Goal: Task Accomplishment & Management: Manage account settings

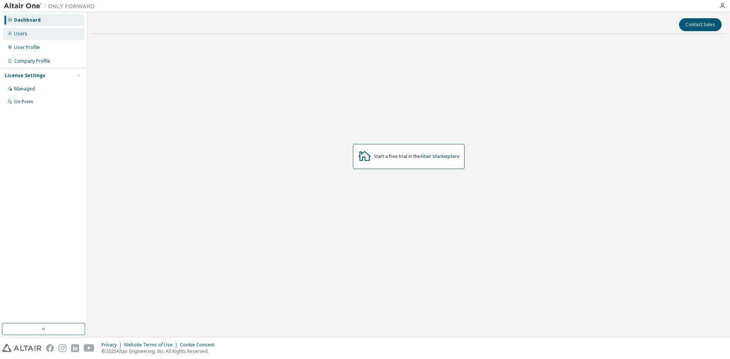
click at [24, 35] on div "Users" at bounding box center [20, 34] width 13 height 6
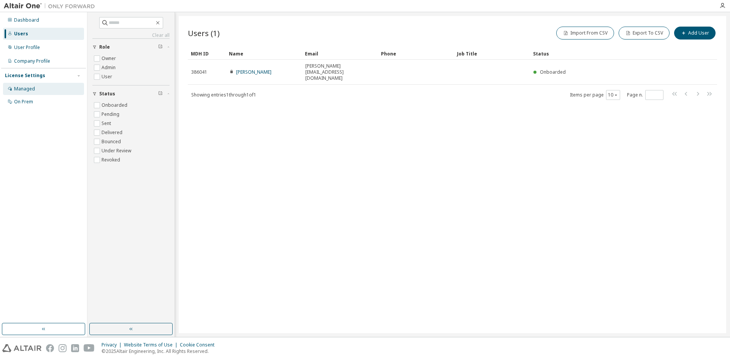
click at [32, 89] on div "Managed" at bounding box center [24, 89] width 21 height 6
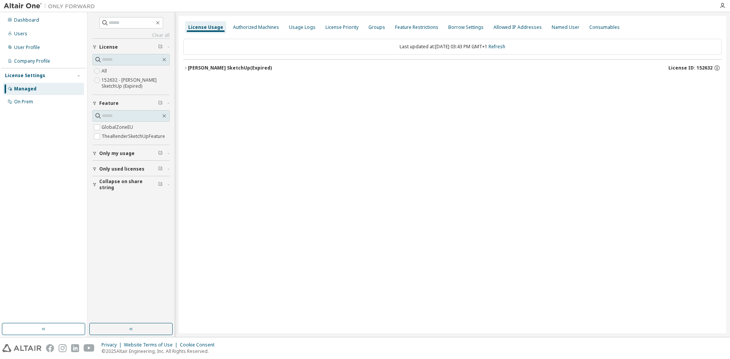
click at [238, 69] on div "Thea Render SketchUp (Expired)" at bounding box center [230, 68] width 84 height 6
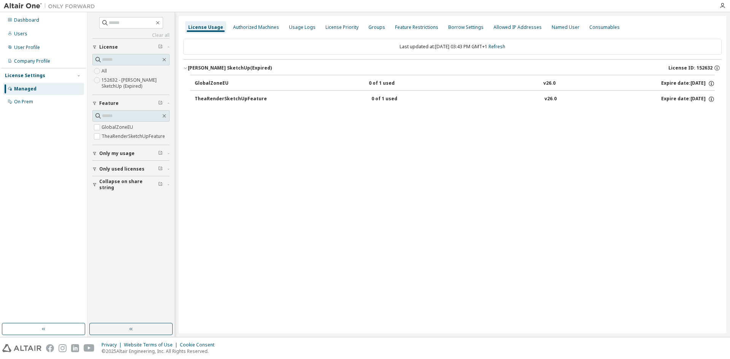
click at [438, 167] on div "License Usage Authorized Machines Usage Logs License Priority Groups Feature Re…" at bounding box center [452, 174] width 547 height 317
click at [258, 98] on div "TheaRenderSketchUpFeature" at bounding box center [231, 99] width 72 height 7
click at [121, 82] on label "152632 - Thea Render SketchUp (Expired)" at bounding box center [135, 83] width 68 height 15
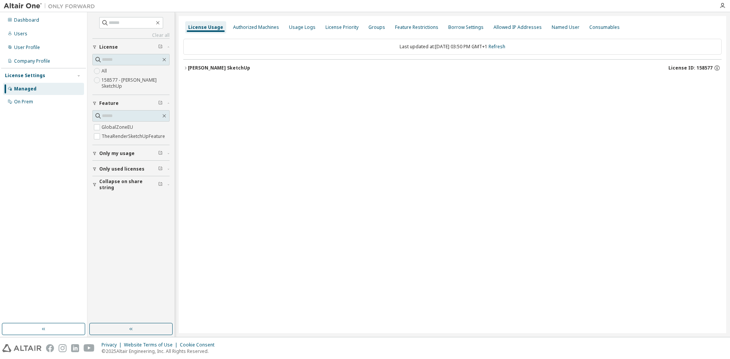
click at [217, 67] on div "[PERSON_NAME] SketchUp" at bounding box center [219, 68] width 62 height 6
